Goal: Transaction & Acquisition: Purchase product/service

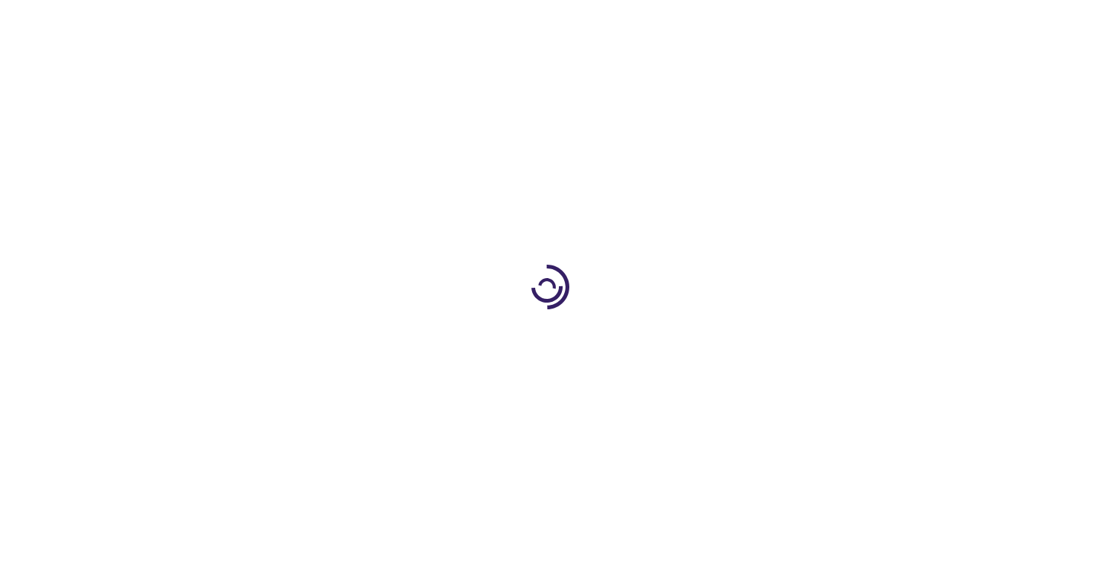
select select "US"
select select "43"
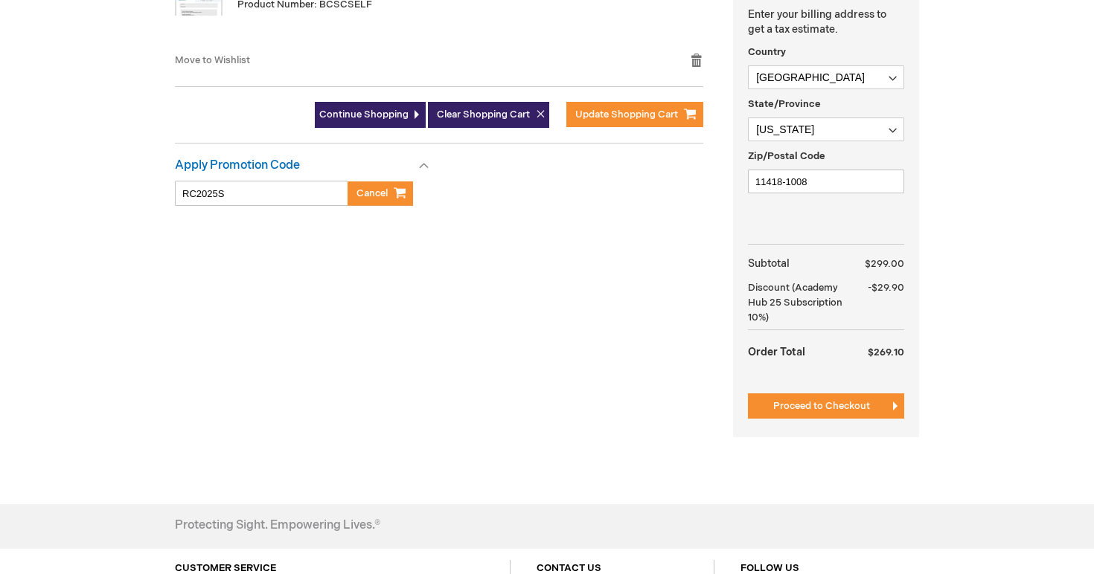
scroll to position [472, 0]
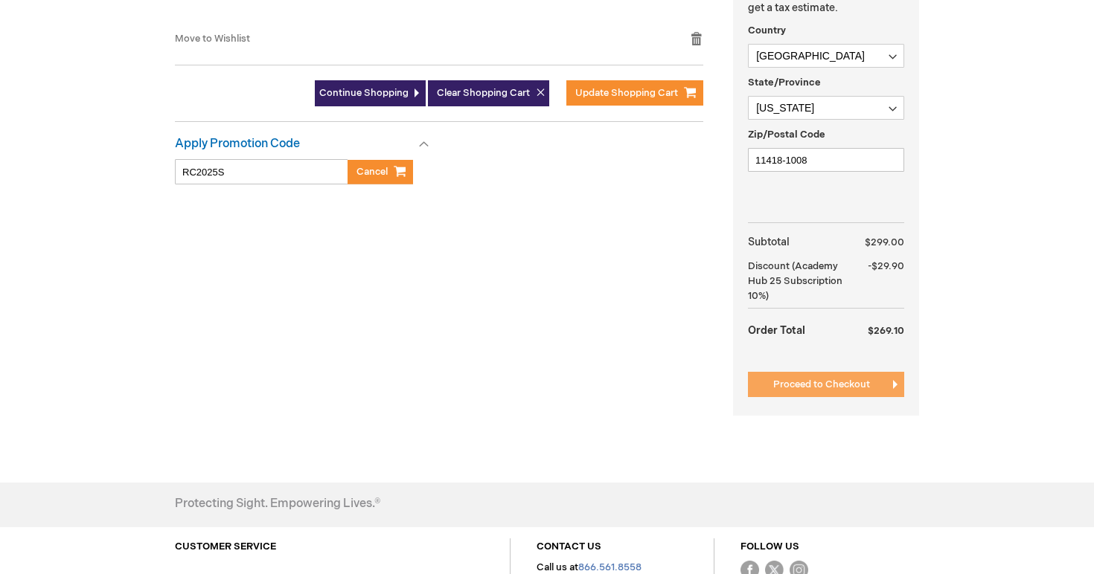
click at [824, 389] on span "Proceed to Checkout" at bounding box center [821, 385] width 97 height 12
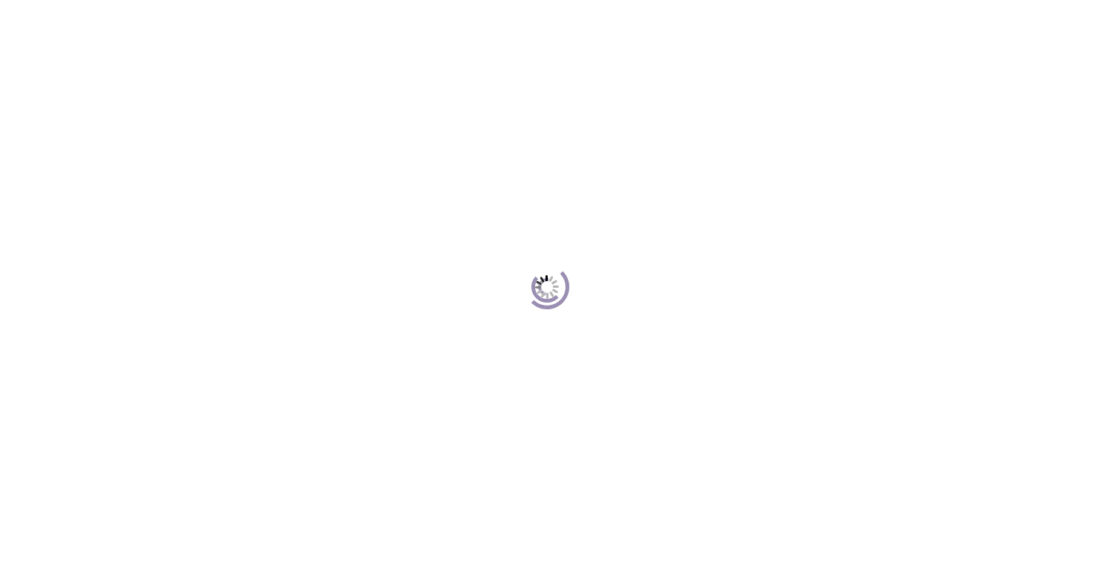
scroll to position [204, 0]
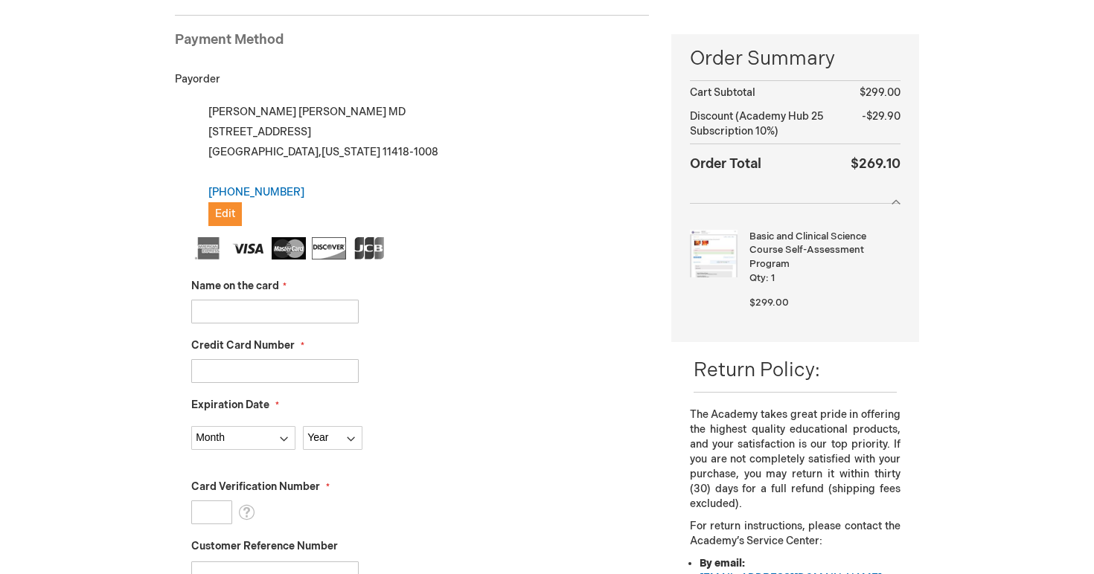
click at [296, 314] on input "Name on the card" at bounding box center [274, 312] width 167 height 24
